Goal: Task Accomplishment & Management: Manage account settings

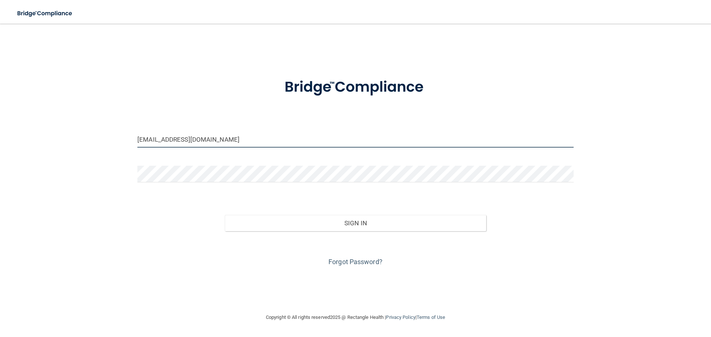
drag, startPoint x: 231, startPoint y: 142, endPoint x: 0, endPoint y: 128, distance: 231.8
click at [0, 140] on main "[EMAIL_ADDRESS][DOMAIN_NAME] Invalid email/password. You don't have permission …" at bounding box center [355, 181] width 711 height 314
type input "[EMAIL_ADDRESS][DOMAIN_NAME]"
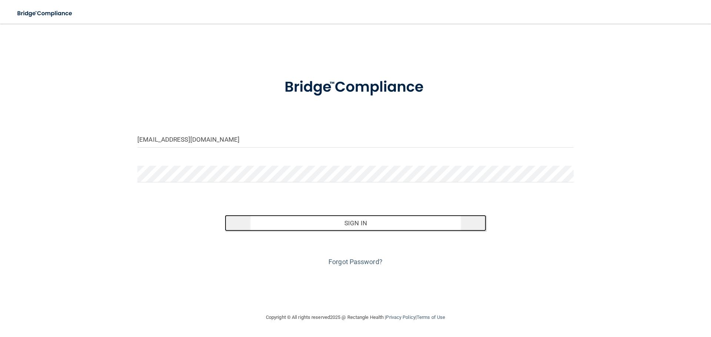
click at [386, 224] on button "Sign In" at bounding box center [356, 223] width 262 height 16
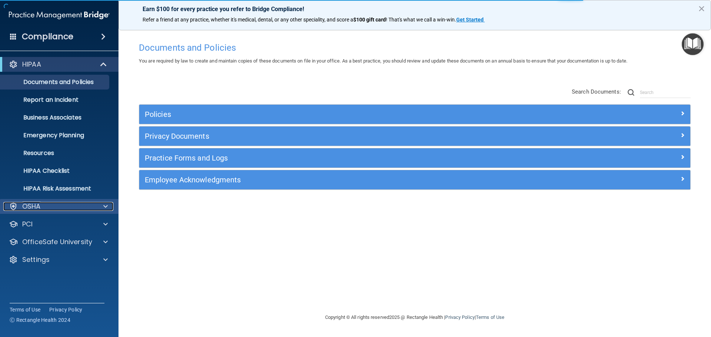
click at [99, 206] on div at bounding box center [104, 206] width 19 height 9
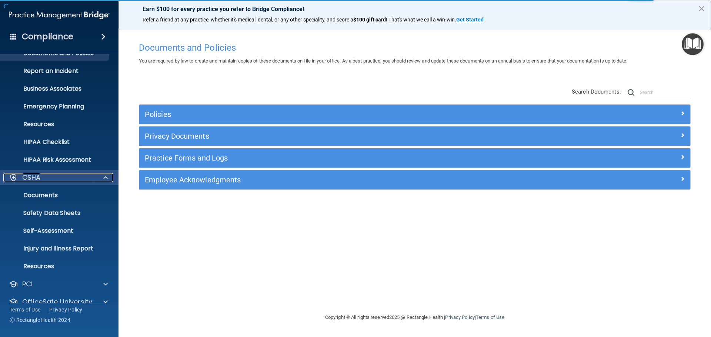
scroll to position [59, 0]
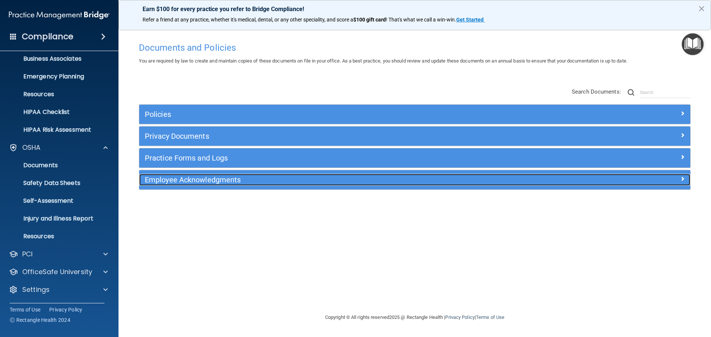
click at [194, 182] on h5 "Employee Acknowledgments" at bounding box center [346, 180] width 402 height 8
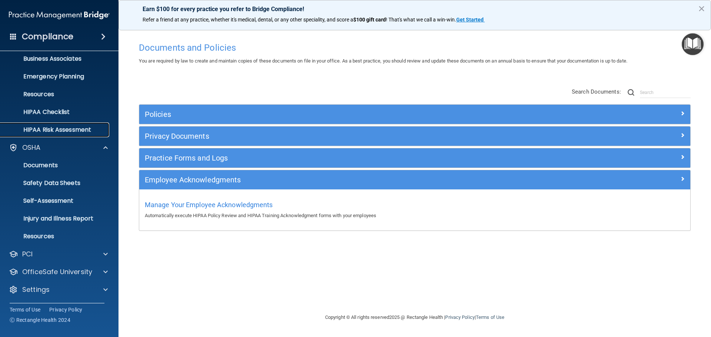
click at [52, 130] on p "HIPAA Risk Assessment" at bounding box center [55, 129] width 101 height 7
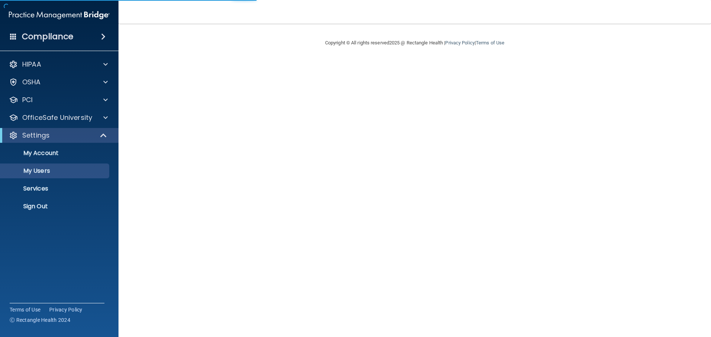
select select "20"
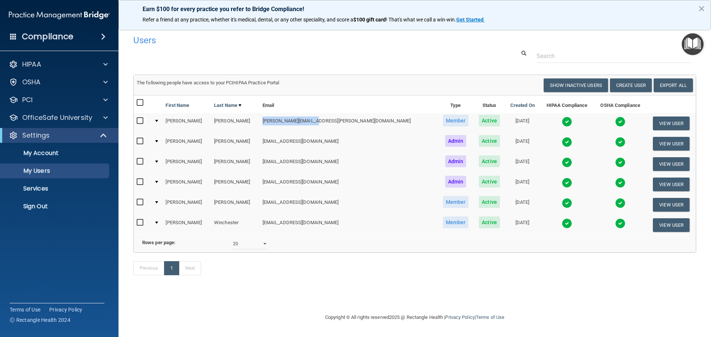
drag, startPoint x: 317, startPoint y: 120, endPoint x: 275, endPoint y: 121, distance: 42.2
click at [268, 123] on td "kenneth.bui@gmail.com" at bounding box center [349, 123] width 178 height 20
copy td "enneth.bui@gmail.com"
